Goal: Navigation & Orientation: Find specific page/section

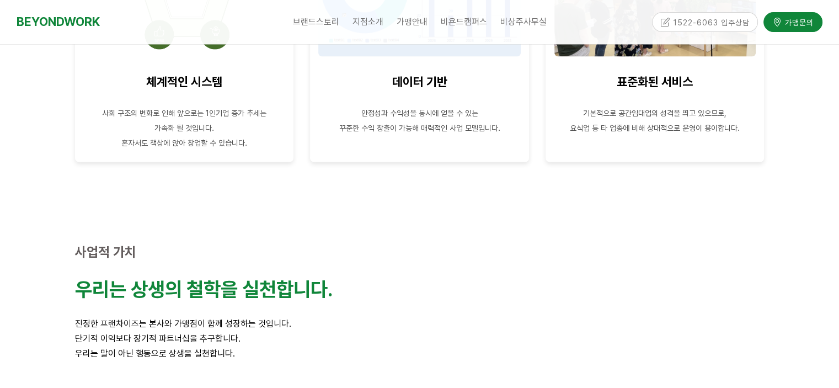
scroll to position [1696, 0]
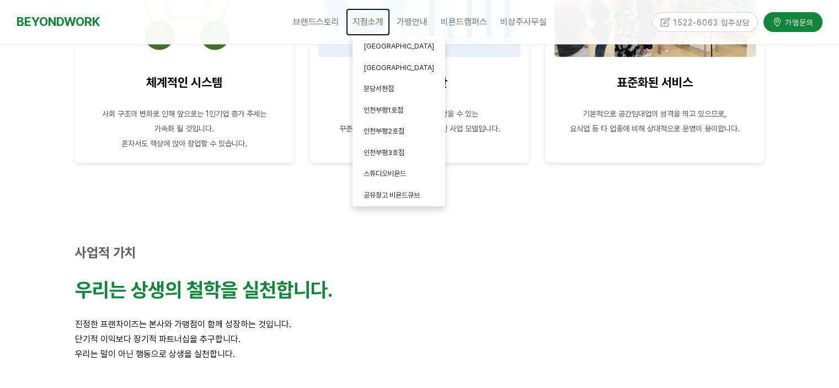
click at [375, 20] on span "지점소개" at bounding box center [368, 22] width 31 height 10
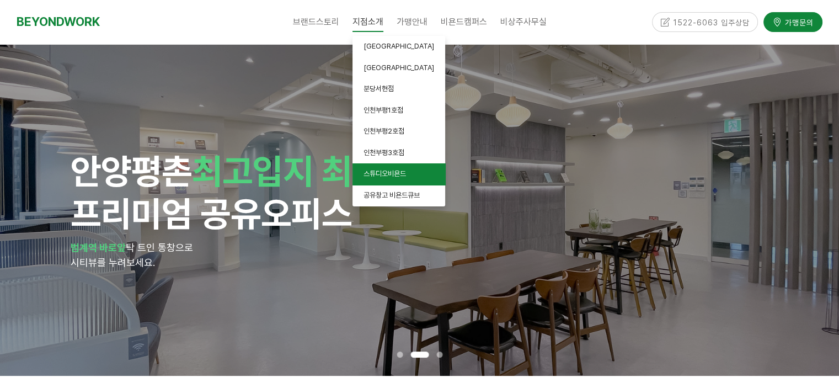
click at [403, 178] on span "스튜디오비욘드" at bounding box center [385, 173] width 42 height 8
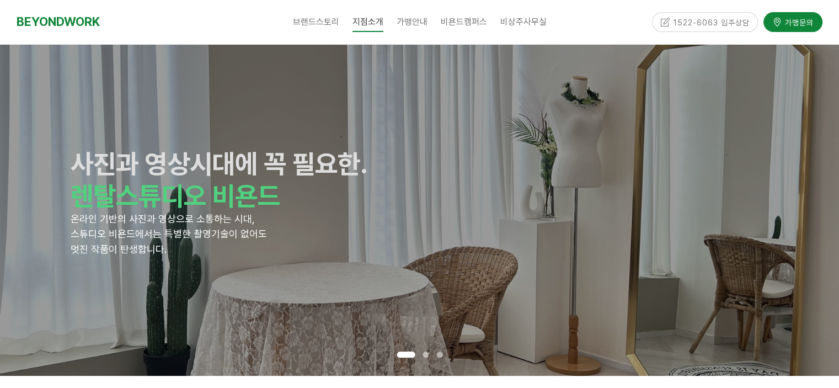
scroll to position [4, 0]
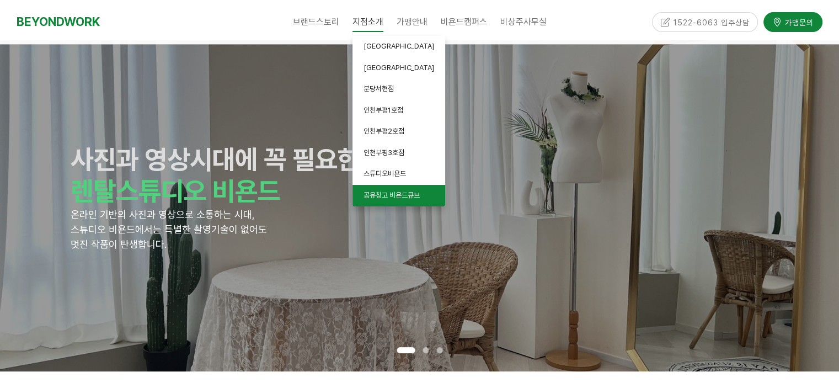
click at [366, 196] on span "공유창고 비욘드큐브" at bounding box center [392, 195] width 56 height 8
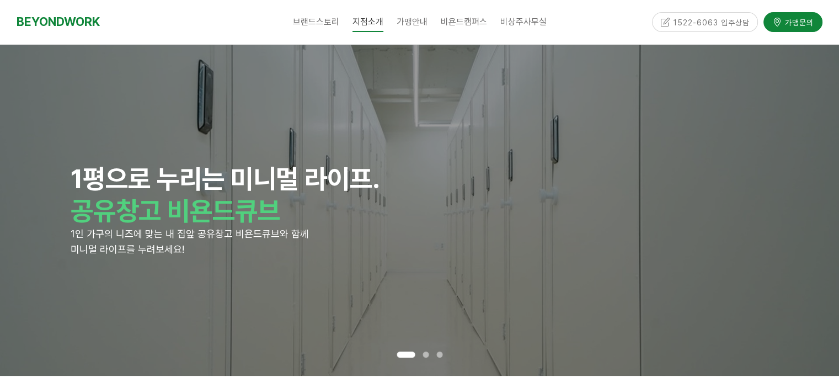
click at [559, 95] on div "1평으로 누리는 미니멀 라이프. 공유창고 비욘드큐브 1인 가구의 니즈에 맞는 내 집앞 공유창고 비욘드큐브와 함께 미니멀 라이프를 누려보세요!" at bounding box center [420, 210] width 698 height 331
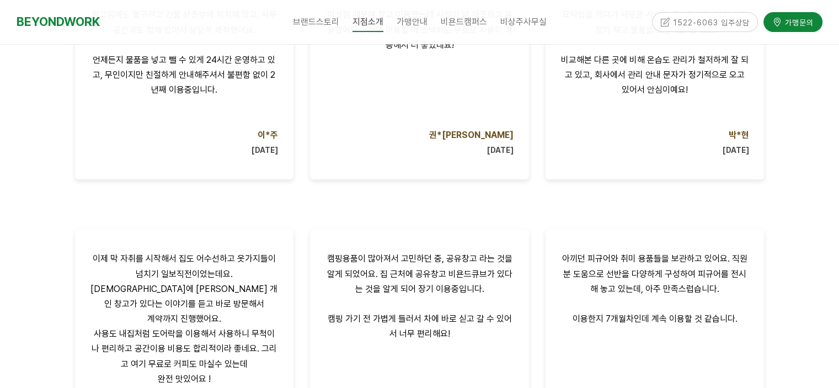
scroll to position [951, 0]
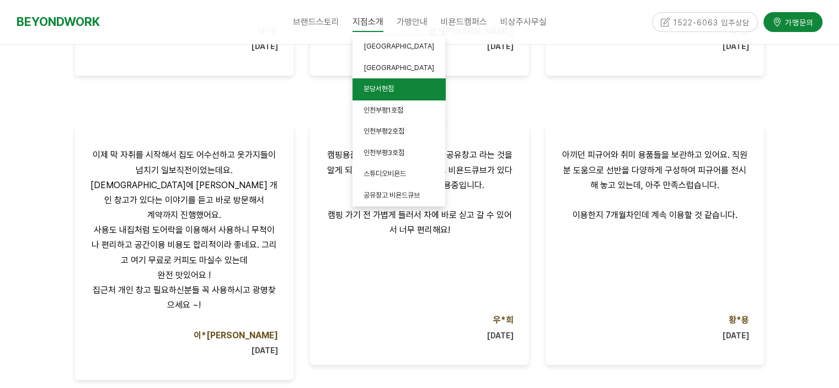
click at [374, 84] on link "분당서현점" at bounding box center [399, 89] width 93 height 22
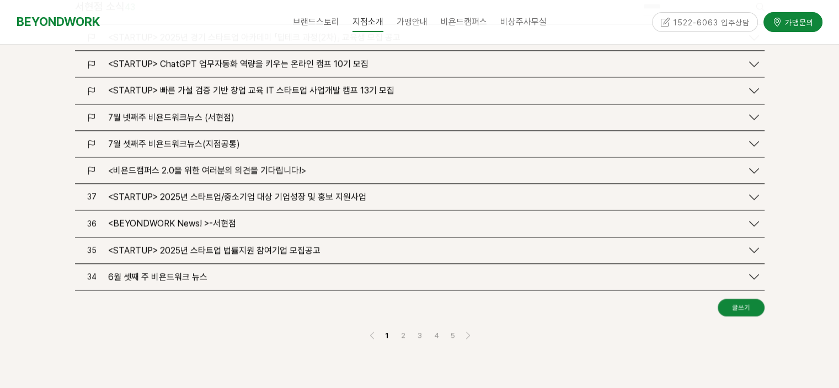
scroll to position [1344, 0]
